Goal: Transaction & Acquisition: Book appointment/travel/reservation

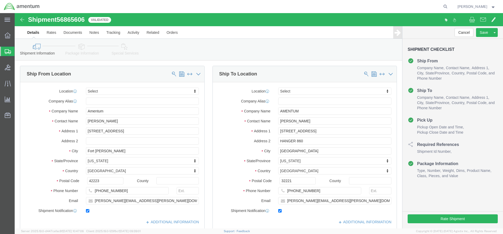
select select
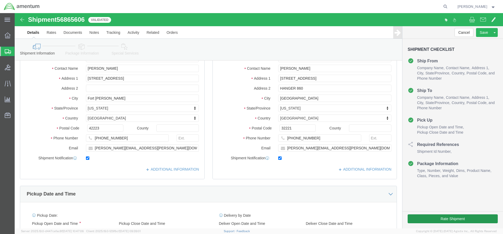
scroll to position [209, 0]
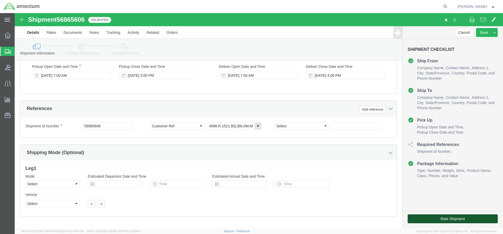
click button "Rate Shipment"
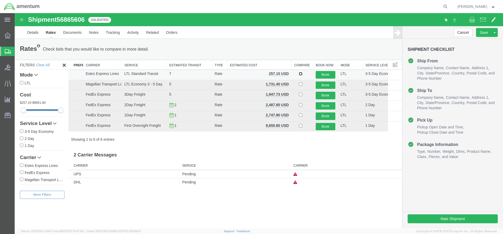
click at [301, 74] on input "checkbox" at bounding box center [300, 73] width 3 height 3
checkbox input "true"
click at [327, 73] on button "Book" at bounding box center [325, 75] width 20 height 8
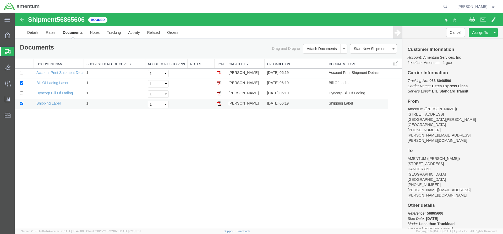
click at [219, 103] on img at bounding box center [219, 103] width 4 height 4
click at [218, 93] on img at bounding box center [219, 93] width 4 height 4
click at [218, 82] on img at bounding box center [219, 83] width 4 height 4
